Goal: Navigation & Orientation: Find specific page/section

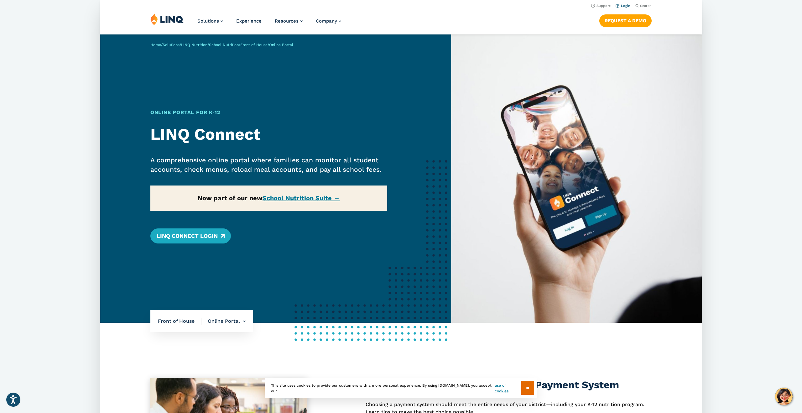
click at [622, 3] on li "Login" at bounding box center [623, 5] width 15 height 7
click at [624, 6] on link "Login" at bounding box center [623, 6] width 15 height 4
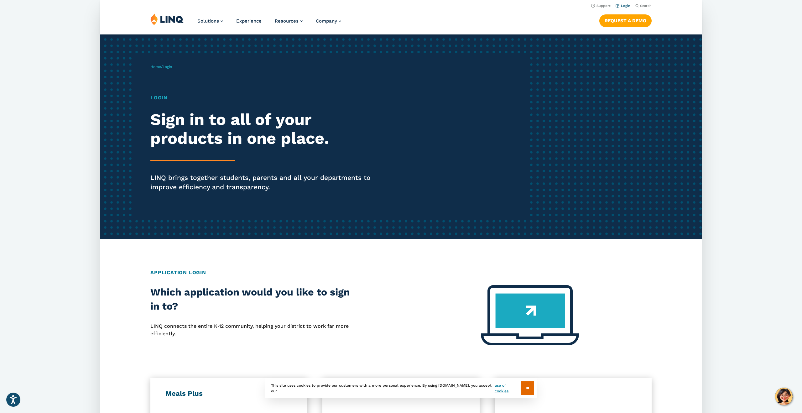
click at [623, 5] on link "Login" at bounding box center [623, 6] width 15 height 4
drag, startPoint x: 524, startPoint y: 391, endPoint x: 523, endPoint y: 387, distance: 4.4
click at [524, 391] on input "**" at bounding box center [527, 387] width 13 height 13
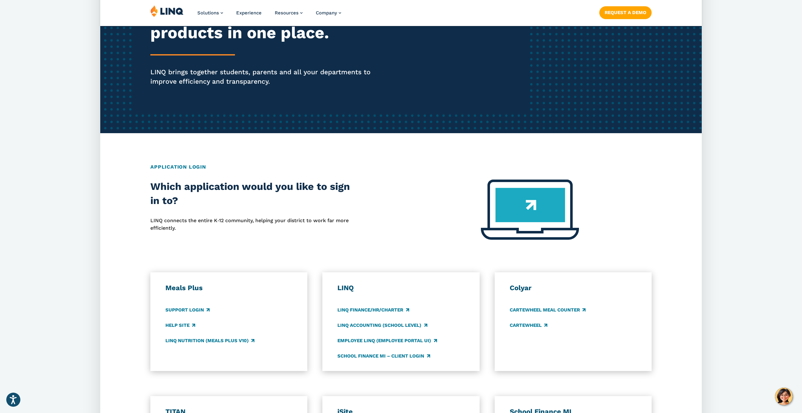
scroll to position [126, 0]
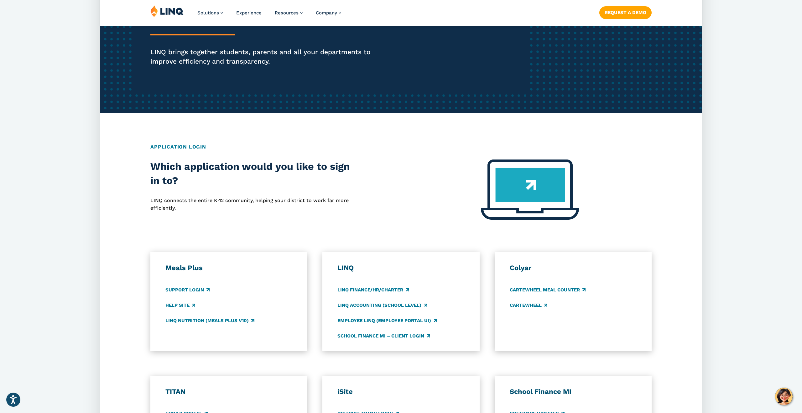
click at [223, 207] on p "LINQ connects the entire K‑12 community, helping your district to work far more…" at bounding box center [250, 204] width 200 height 15
click at [519, 196] on img at bounding box center [530, 189] width 98 height 60
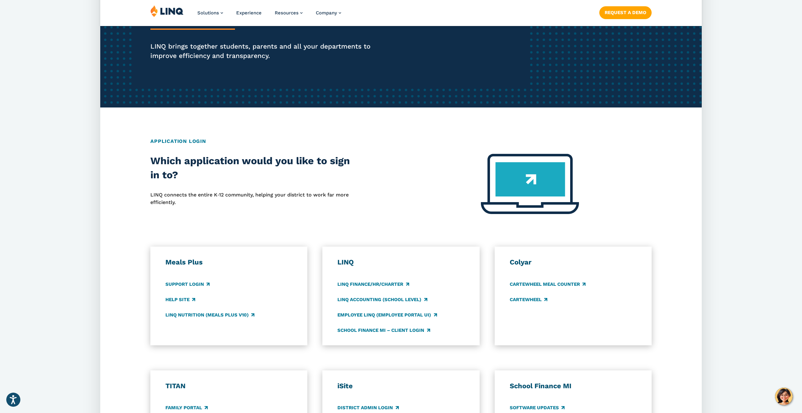
scroll to position [0, 0]
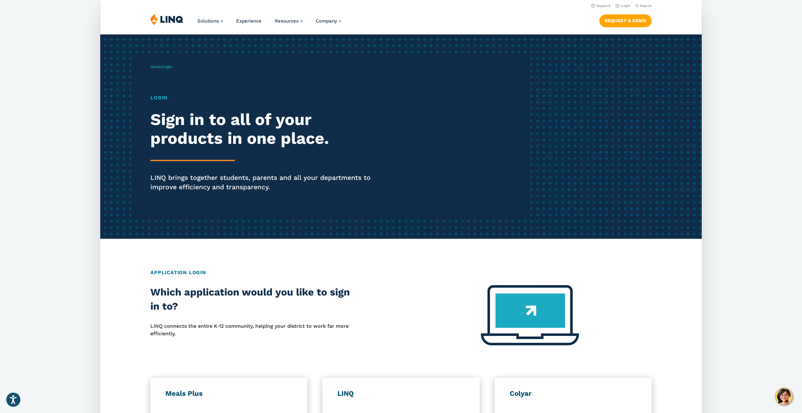
click at [175, 131] on h2 "Sign in to all of your products in one place." at bounding box center [266, 129] width 232 height 38
click at [162, 100] on h1 "Login" at bounding box center [266, 98] width 232 height 8
click at [180, 154] on div "Login Sign in to all of your products in one place. LINQ brings together studen…" at bounding box center [266, 151] width 232 height 115
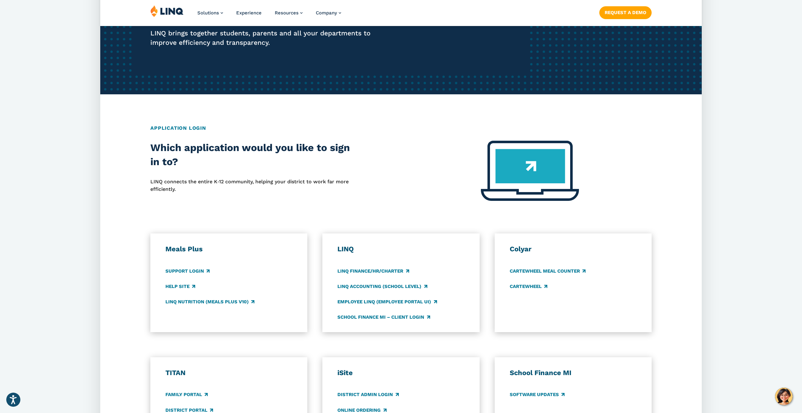
scroll to position [145, 0]
click at [362, 285] on link "LINQ Accounting (school level)" at bounding box center [382, 286] width 90 height 7
click at [344, 248] on h3 "LINQ" at bounding box center [400, 248] width 127 height 9
click at [179, 269] on link "Support Login" at bounding box center [187, 270] width 44 height 7
click at [384, 270] on link "LINQ Finance/HR/Charter" at bounding box center [372, 270] width 71 height 7
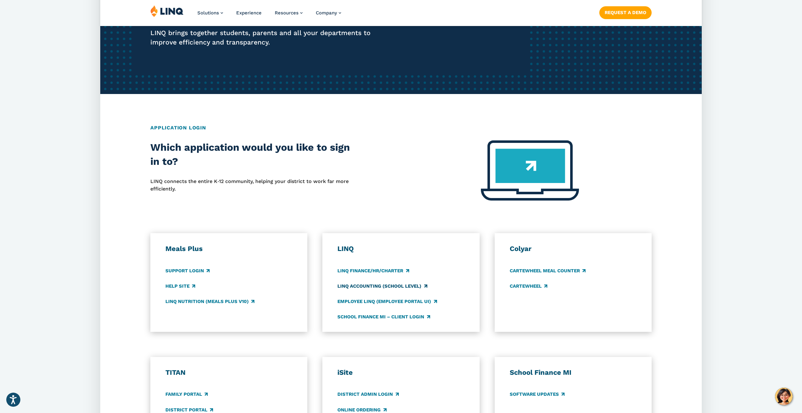
click at [377, 285] on link "LINQ Accounting (school level)" at bounding box center [382, 286] width 90 height 7
click at [384, 314] on link "School Finance MI – Client Login" at bounding box center [383, 316] width 92 height 7
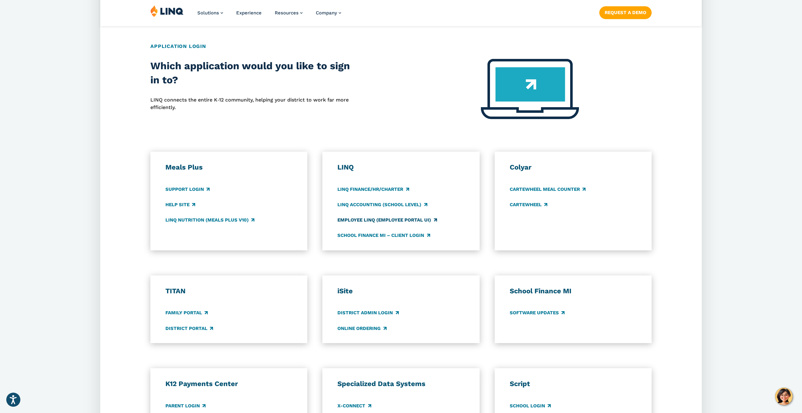
scroll to position [303, 0]
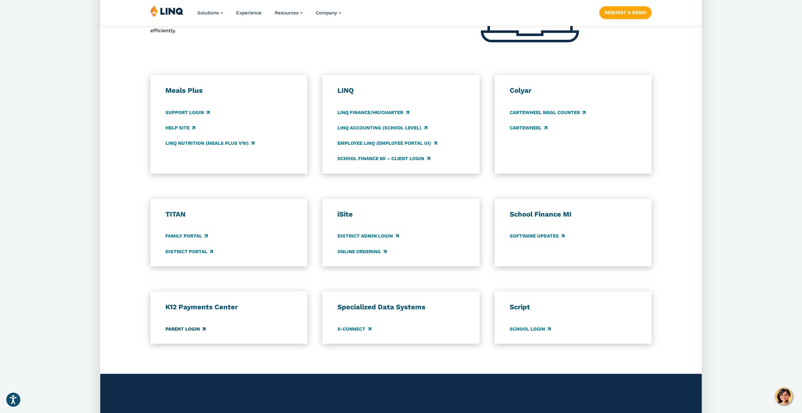
click at [184, 329] on link "Parent Login" at bounding box center [185, 329] width 40 height 7
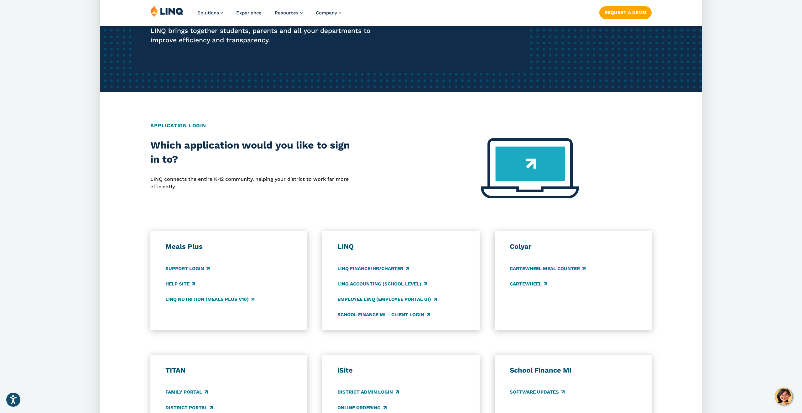
scroll to position [148, 0]
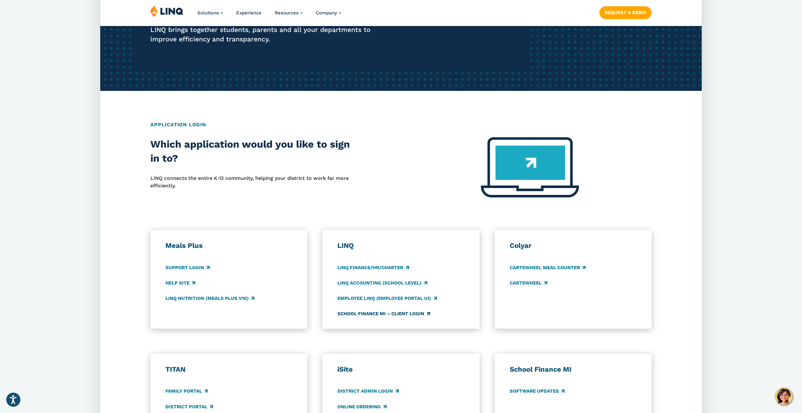
click at [400, 317] on link "School Finance MI – Client Login" at bounding box center [383, 313] width 92 height 7
